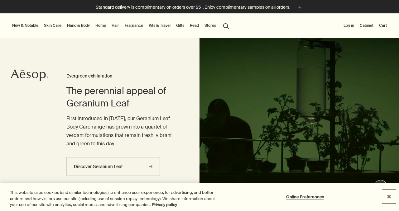
click at [389, 195] on button "Close" at bounding box center [389, 197] width 14 height 14
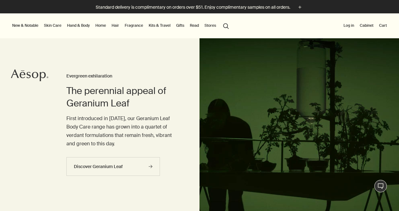
click at [130, 26] on link "Fragrance" at bounding box center [133, 25] width 21 height 7
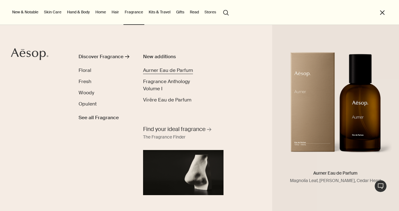
click at [147, 69] on span "Aurner Eau de Parfum" at bounding box center [168, 70] width 50 height 7
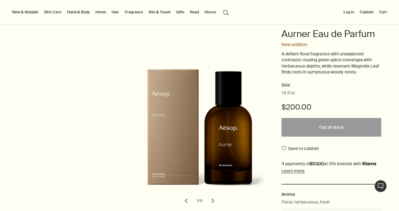
scroll to position [64, 0]
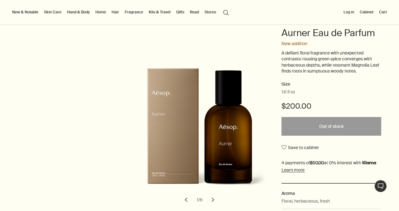
click at [214, 199] on button "chevron" at bounding box center [213, 200] width 14 height 14
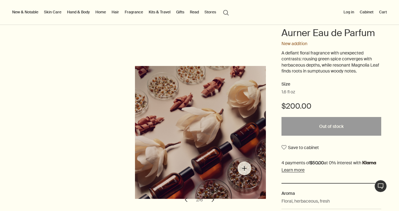
scroll to position [74, 0]
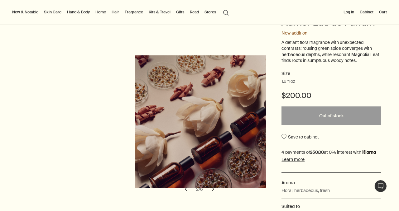
click at [214, 189] on button "chevron" at bounding box center [213, 189] width 14 height 14
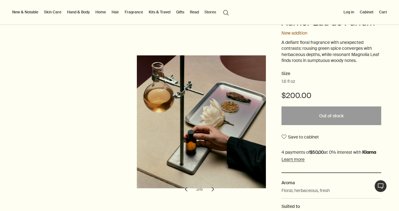
click at [213, 189] on button "chevron" at bounding box center [213, 189] width 14 height 14
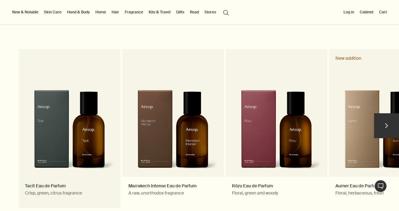
scroll to position [893, 0]
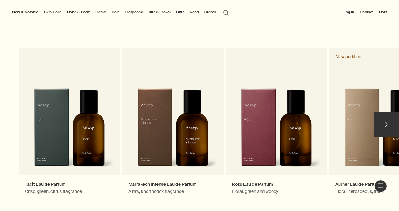
click at [389, 121] on button "chevron" at bounding box center [386, 124] width 25 height 25
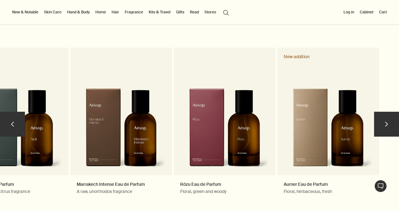
click at [389, 121] on button "chevron" at bounding box center [386, 124] width 25 height 25
click at [383, 126] on button "chevron" at bounding box center [386, 124] width 25 height 25
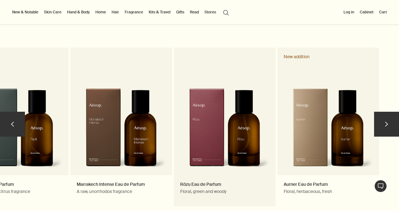
click at [232, 130] on link "Rōzu Eau de Parfum Floral, green and woody" at bounding box center [225, 127] width 102 height 159
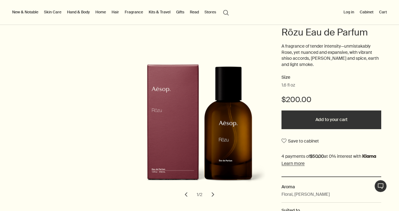
scroll to position [70, 0]
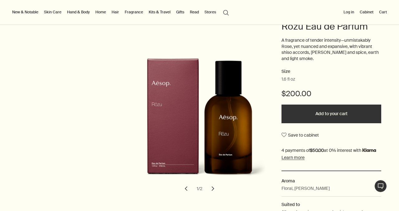
click at [212, 188] on button "chevron" at bounding box center [213, 189] width 14 height 14
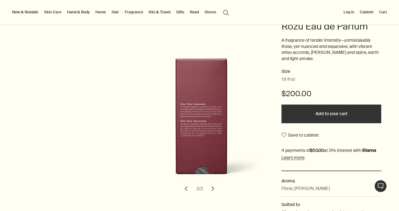
click at [212, 188] on button "chevron" at bounding box center [213, 189] width 14 height 14
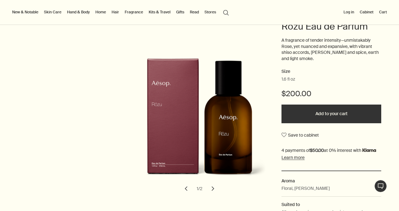
click at [212, 188] on button "chevron" at bounding box center [213, 189] width 14 height 14
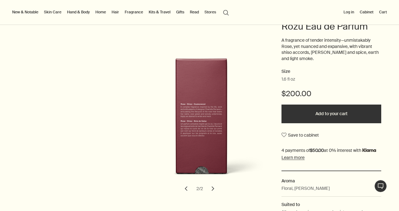
click at [212, 188] on button "chevron" at bounding box center [213, 189] width 14 height 14
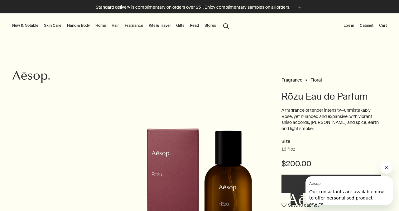
scroll to position [0, 0]
